Goal: Ask a question

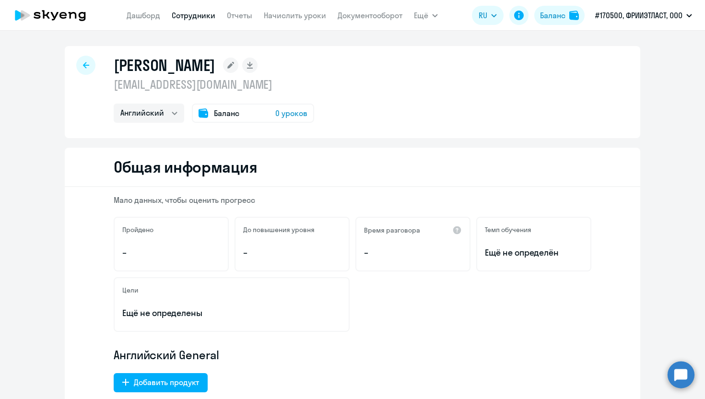
select select "english"
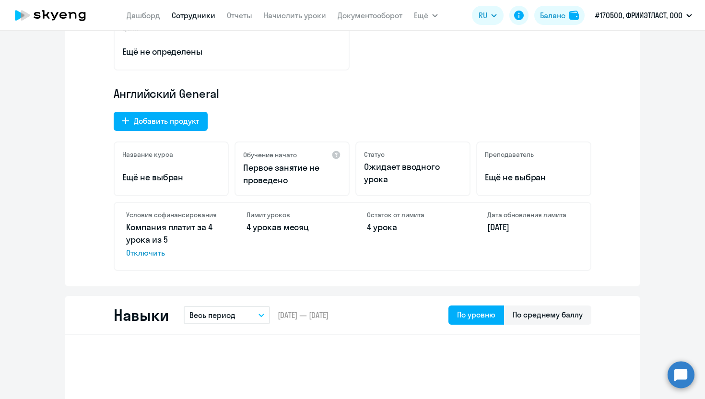
click at [683, 373] on circle at bounding box center [680, 374] width 27 height 27
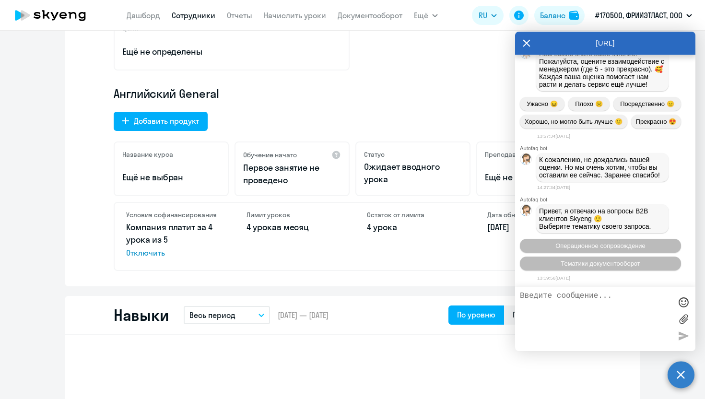
scroll to position [9612, 0]
click at [578, 239] on button "Операционное сопровождение" at bounding box center [600, 246] width 161 height 14
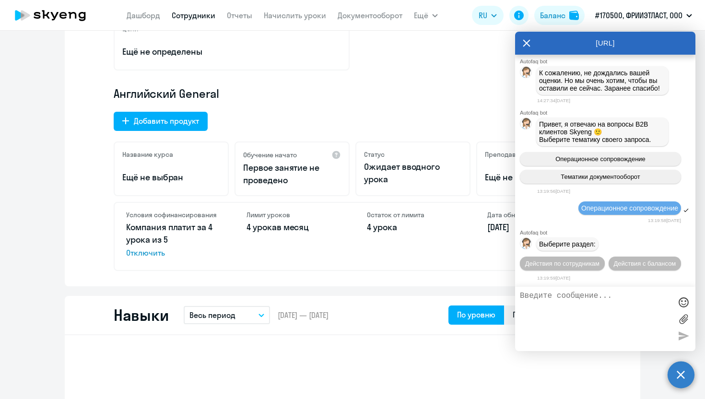
scroll to position [9702, 0]
click at [584, 267] on button "Действия по сотрудникам" at bounding box center [562, 263] width 85 height 14
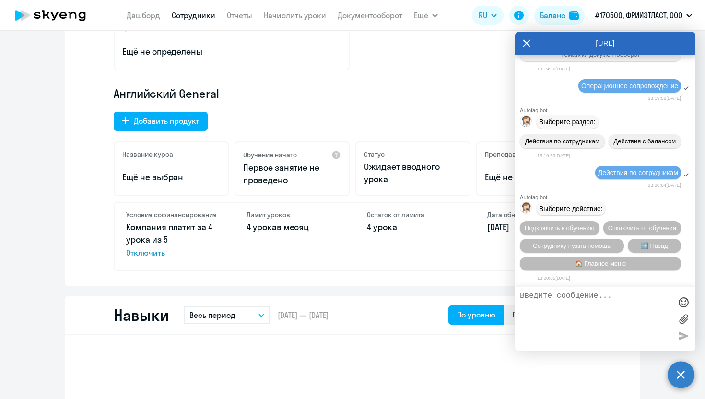
scroll to position [9829, 0]
click at [564, 304] on textarea at bounding box center [595, 318] width 151 height 55
click at [589, 242] on span "Сотруднику нужна помощь" at bounding box center [572, 245] width 78 height 7
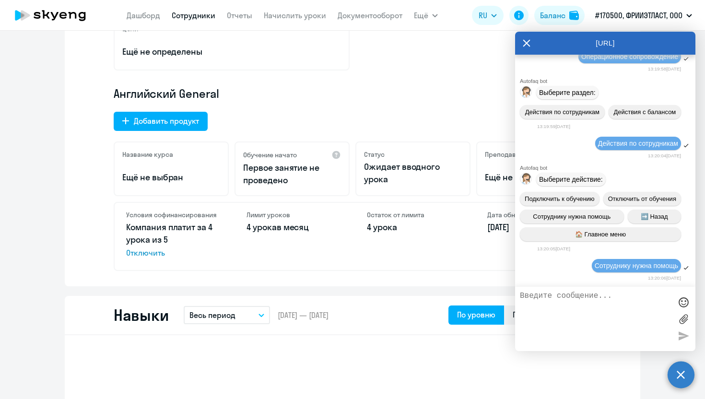
scroll to position [10168, 0]
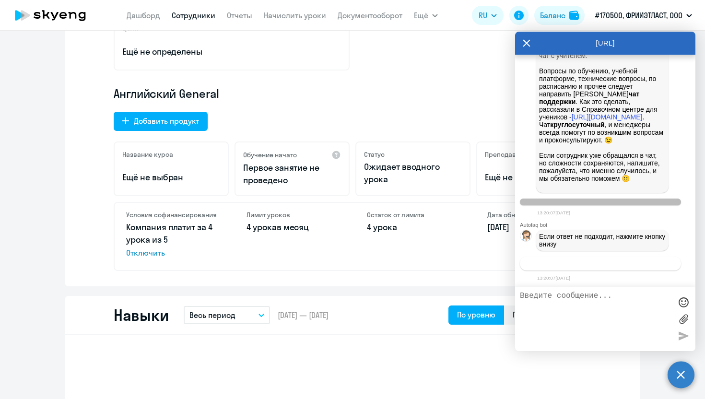
click at [588, 264] on span "Связаться с менеджером" at bounding box center [599, 263] width 73 height 7
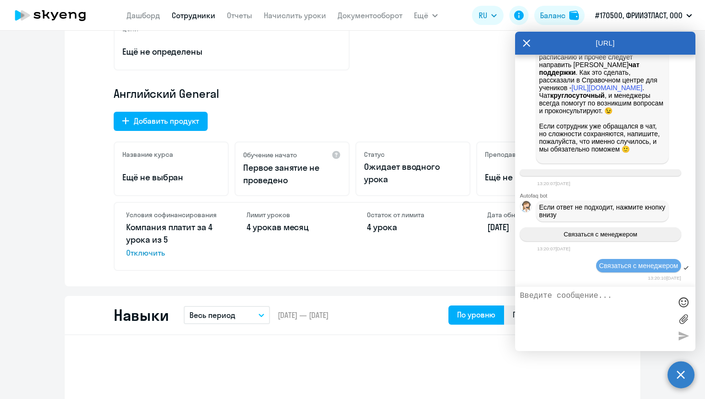
click at [554, 304] on textarea at bounding box center [595, 318] width 151 height 55
paste textarea "8 905 738 38 24"
click at [594, 317] on textarea "сотруднику [PERSON_NAME] не приходят смс на номер телефона 8 905 738 38 24, чоб…" at bounding box center [595, 318] width 151 height 55
click at [652, 316] on textarea "сотруднику [PERSON_NAME] не приходят смс на номер телефона 8 905 738 38 24, что…" at bounding box center [595, 318] width 151 height 55
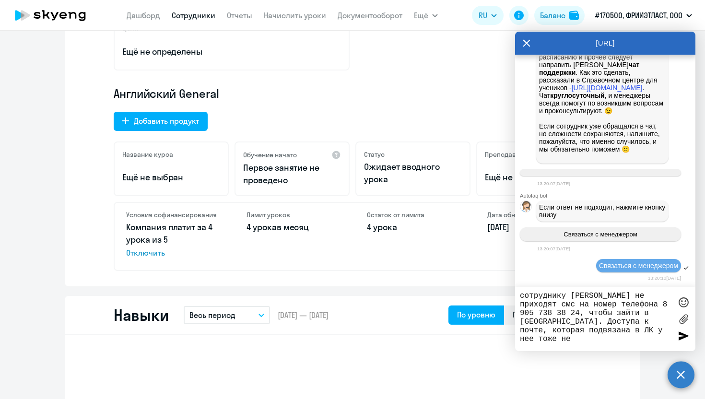
type textarea "сотруднику [PERSON_NAME] не приходят смс на номер телефона 8 905 738 38 24, что…"
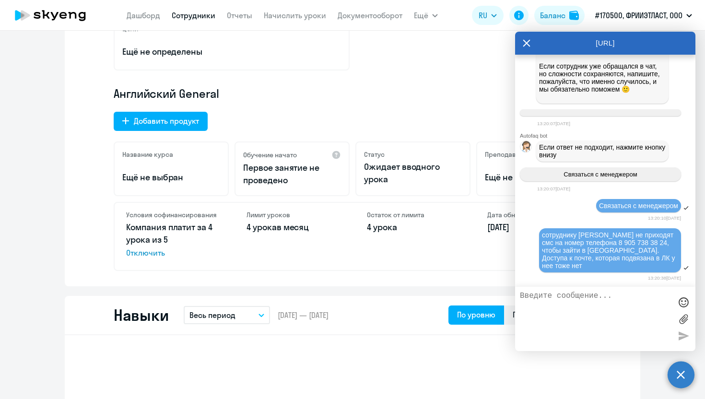
scroll to position [10253, 0]
